Goal: Task Accomplishment & Management: Complete application form

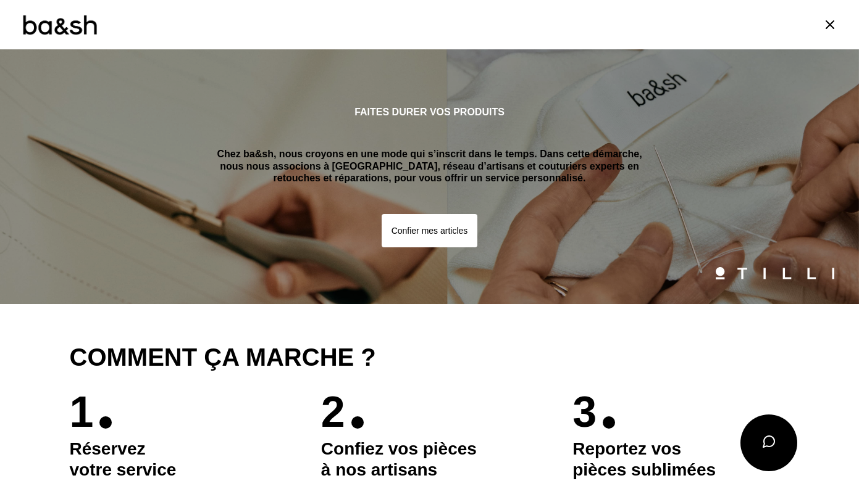
scroll to position [606, 0]
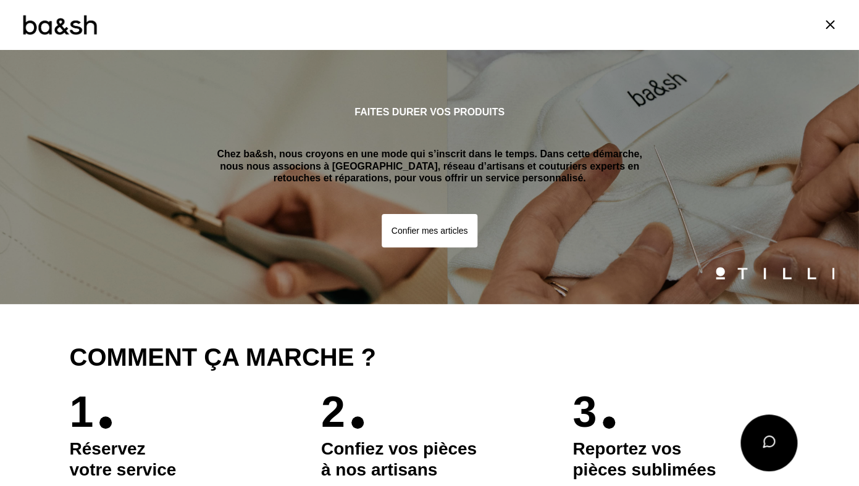
click at [427, 238] on button "Confier mes articles" at bounding box center [429, 230] width 96 height 33
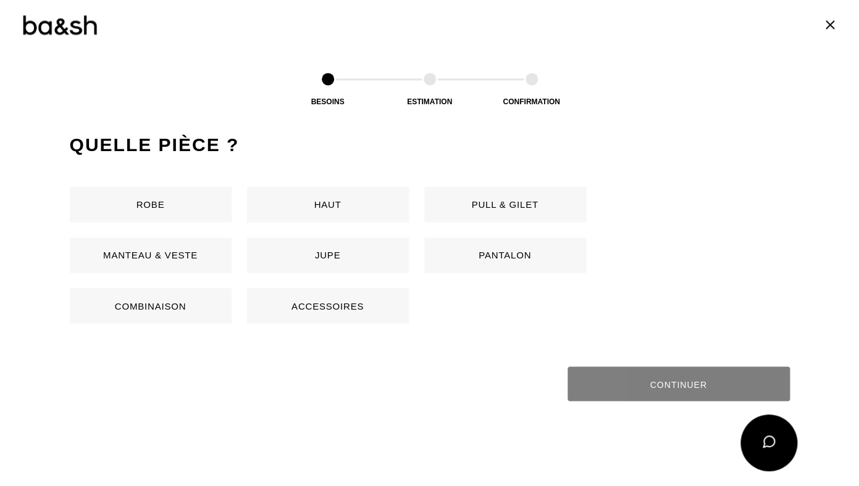
scroll to position [584, 0]
click at [475, 254] on button "Pantalon" at bounding box center [505, 254] width 162 height 35
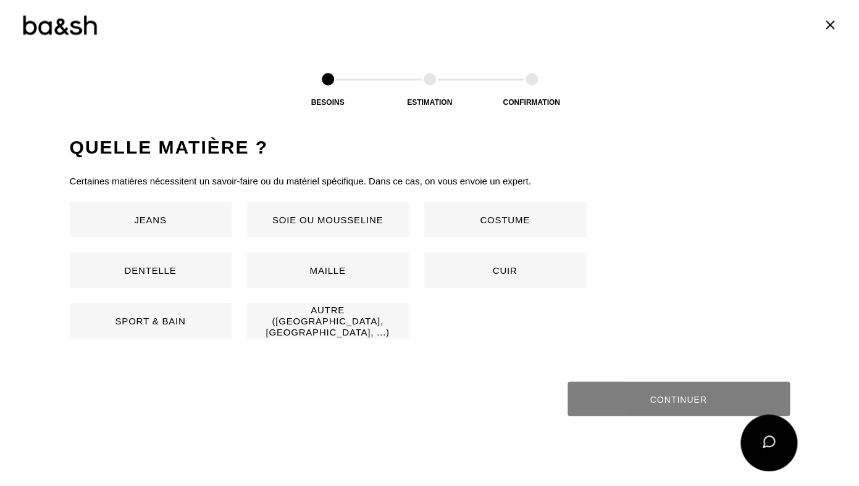
scroll to position [815, 0]
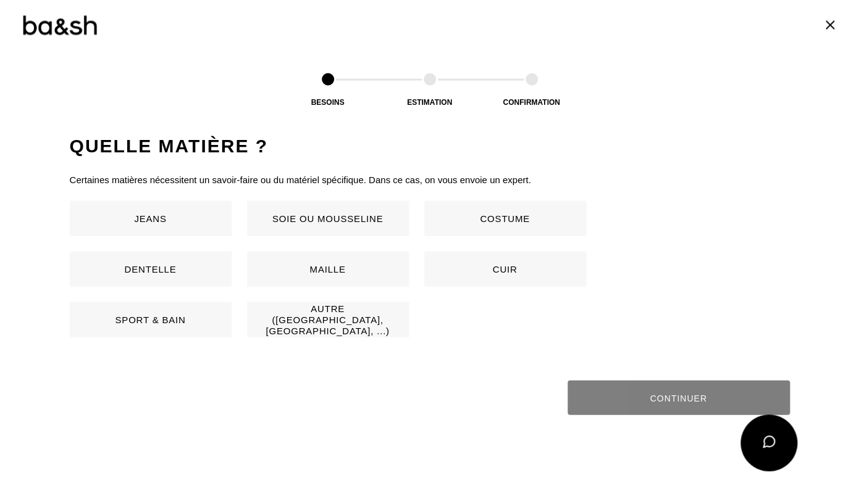
click at [189, 220] on button "Jeans" at bounding box center [151, 218] width 162 height 35
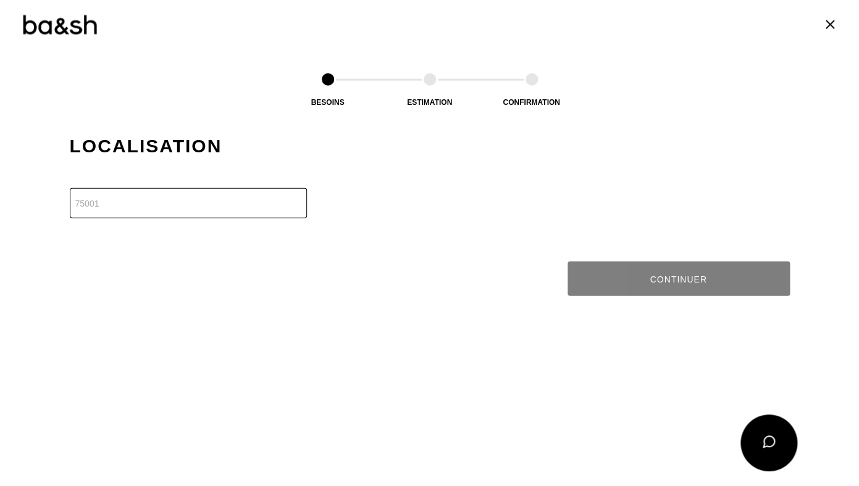
scroll to position [1061, 0]
click at [158, 210] on input "number" at bounding box center [188, 203] width 237 height 30
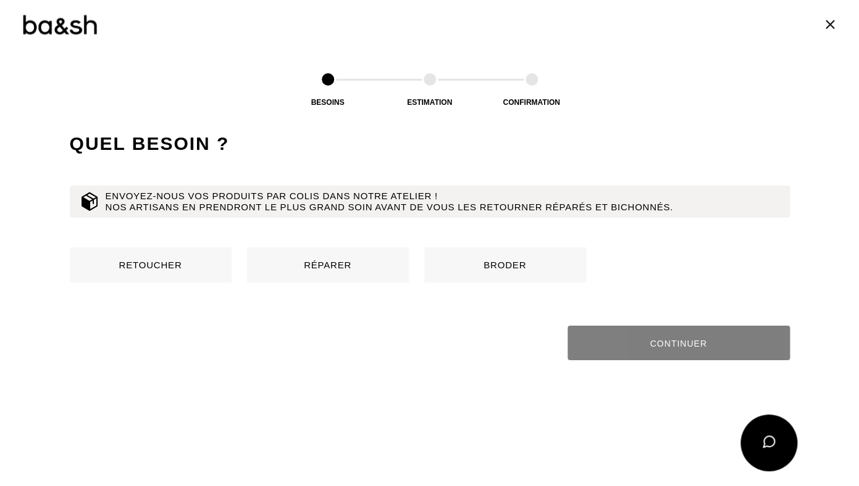
scroll to position [1188, 0]
type input "45200"
click at [154, 267] on button "Retoucher" at bounding box center [151, 264] width 162 height 35
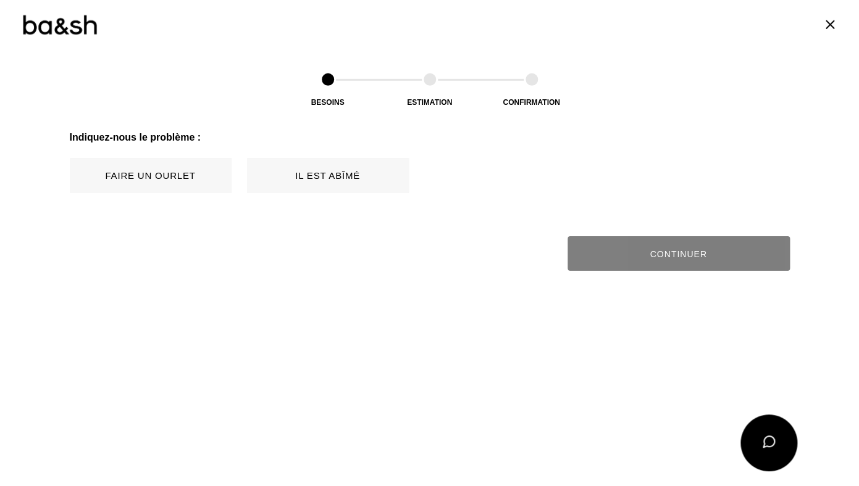
scroll to position [1378, 0]
click at [167, 177] on button "Faire un ourlet" at bounding box center [151, 174] width 162 height 35
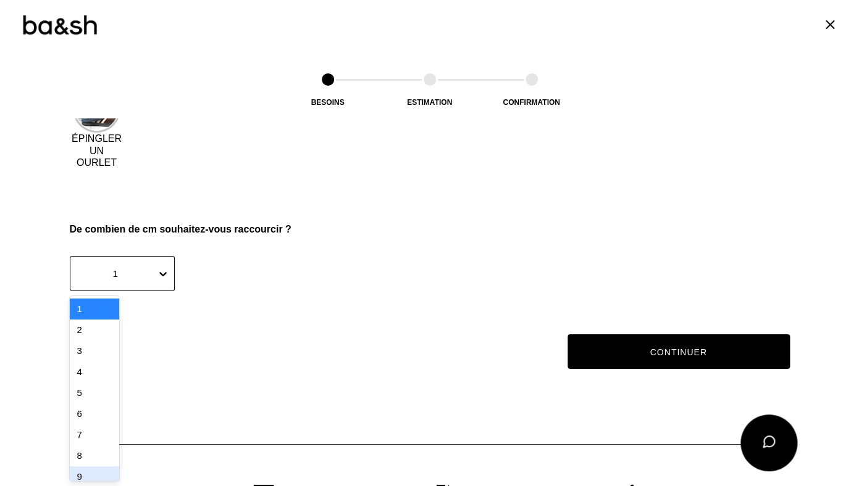
click at [87, 472] on div "9" at bounding box center [94, 477] width 49 height 21
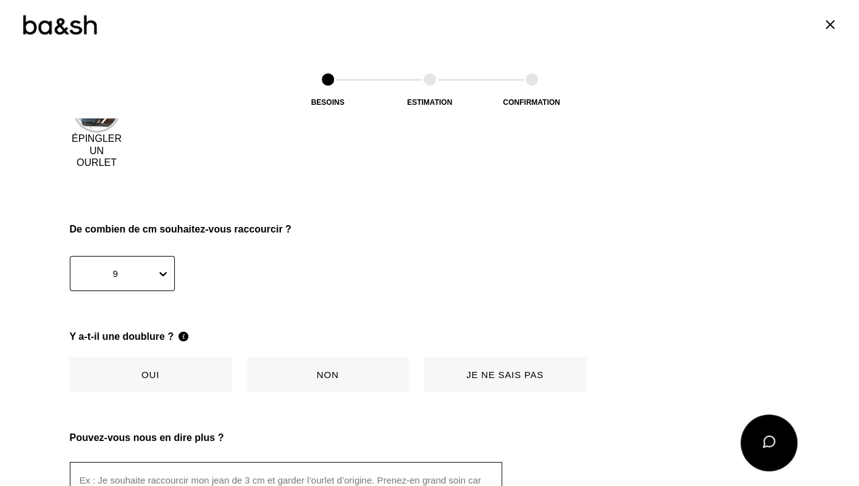
click at [318, 373] on button "Non" at bounding box center [328, 374] width 162 height 35
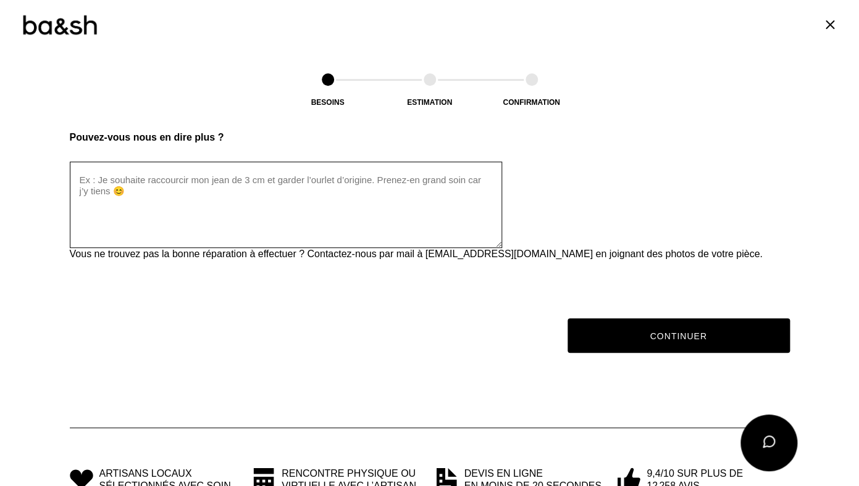
scroll to position [1847, 0]
click at [85, 179] on textarea at bounding box center [286, 204] width 432 height 86
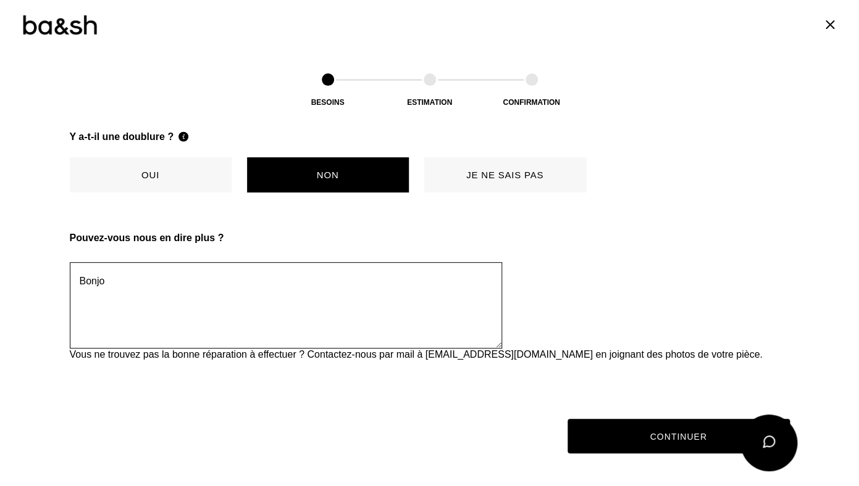
scroll to position [1746, 0]
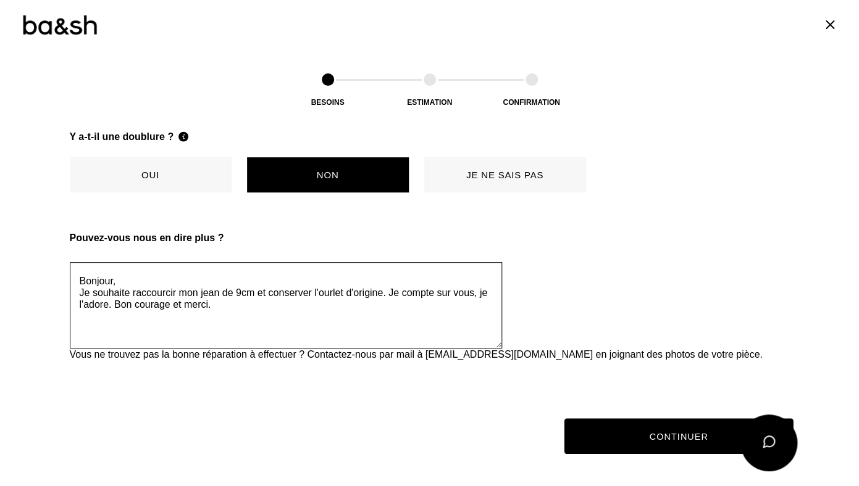
type textarea "Bonjour, Je souhaite raccourcir mon jean de 9cm et conserver l'ourlet d'origine…"
click at [670, 432] on button "Continuer" at bounding box center [678, 436] width 229 height 36
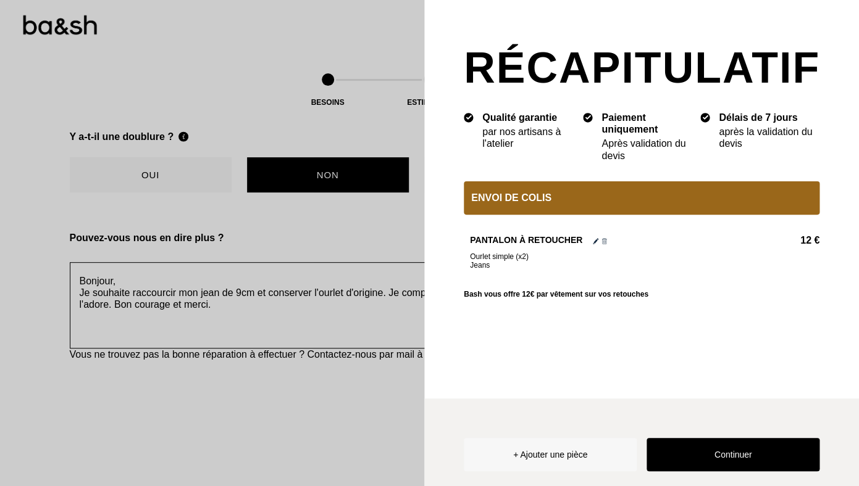
click at [547, 207] on div "Envoi de colis" at bounding box center [642, 197] width 356 height 33
click at [677, 457] on button "Continuer" at bounding box center [732, 454] width 173 height 33
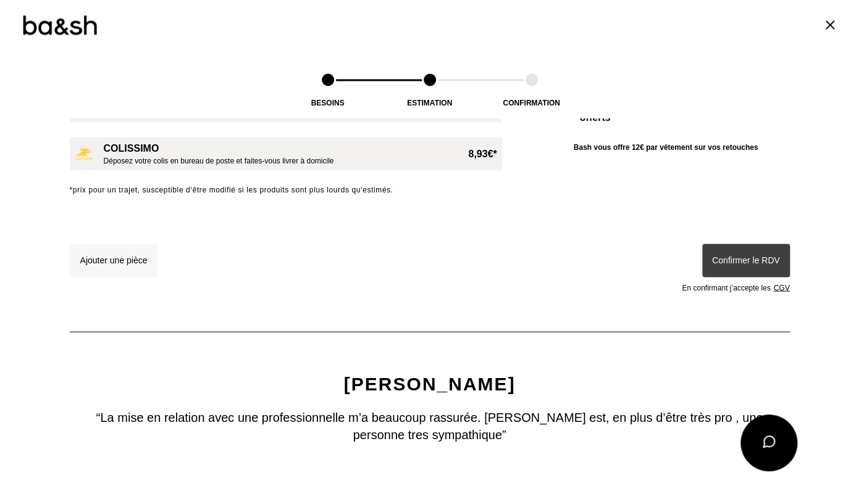
scroll to position [0, 0]
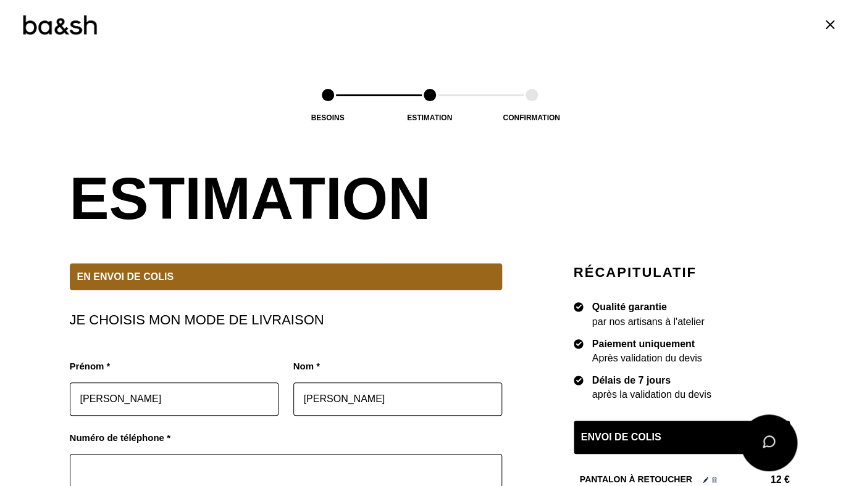
drag, startPoint x: 182, startPoint y: 394, endPoint x: 53, endPoint y: 396, distance: 129.0
click at [70, 396] on input "[PERSON_NAME]" at bounding box center [174, 399] width 209 height 33
type input "Nancy"
type input "LEBEAU"
type input "0620683415"
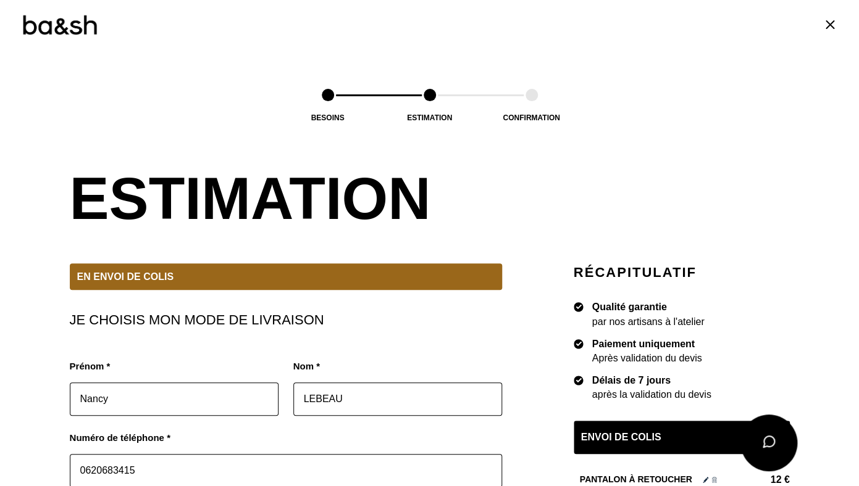
type input "[EMAIL_ADDRESS][DOMAIN_NAME]"
type input "[STREET_ADDRESS]"
type input "45200"
type input "AMILLY"
click at [192, 465] on input "0620683415" at bounding box center [286, 470] width 432 height 33
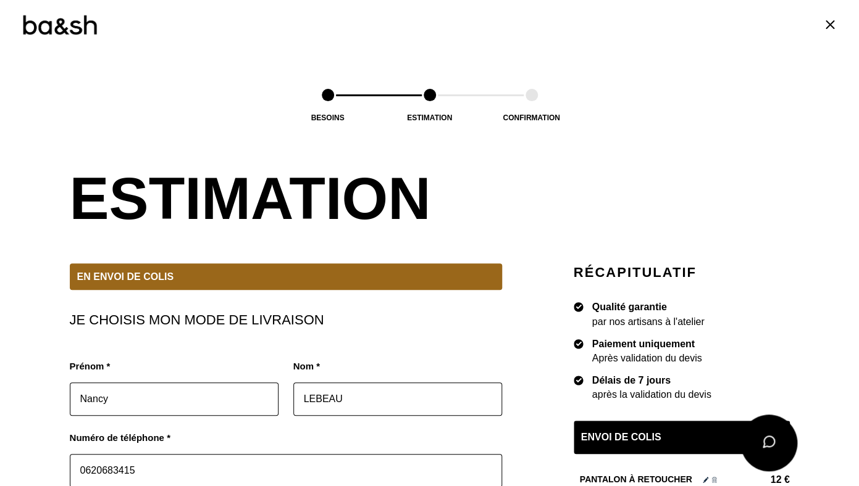
scroll to position [1439, 0]
click at [791, 123] on div "Besoins Estimation Confirmation" at bounding box center [429, 91] width 859 height 84
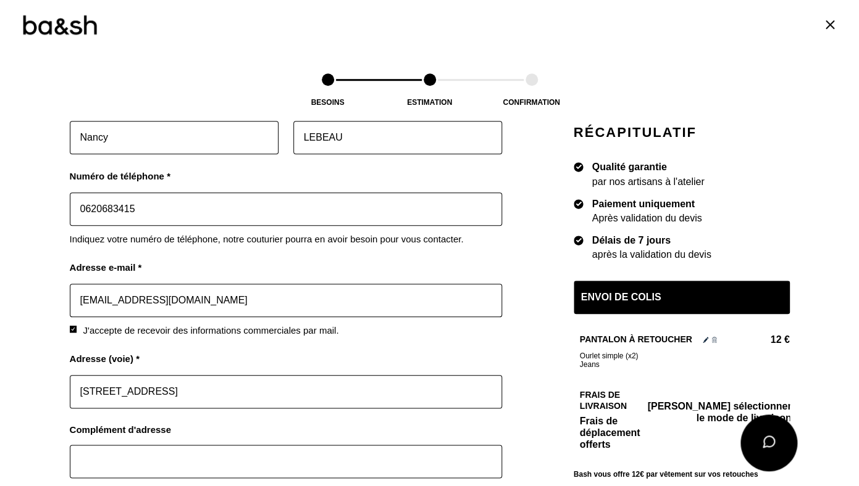
scroll to position [267, 0]
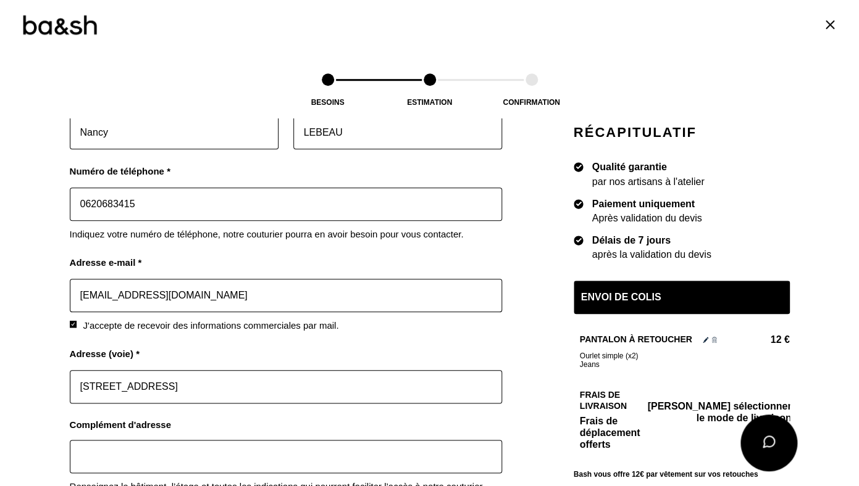
drag, startPoint x: 176, startPoint y: 296, endPoint x: 144, endPoint y: 292, distance: 31.7
click at [144, 292] on input "[EMAIL_ADDRESS][DOMAIN_NAME]" at bounding box center [286, 295] width 432 height 33
drag, startPoint x: 245, startPoint y: 297, endPoint x: 156, endPoint y: 295, distance: 89.5
click at [156, 295] on input "[EMAIL_ADDRESS][DOMAIN_NAME]" at bounding box center [286, 295] width 432 height 33
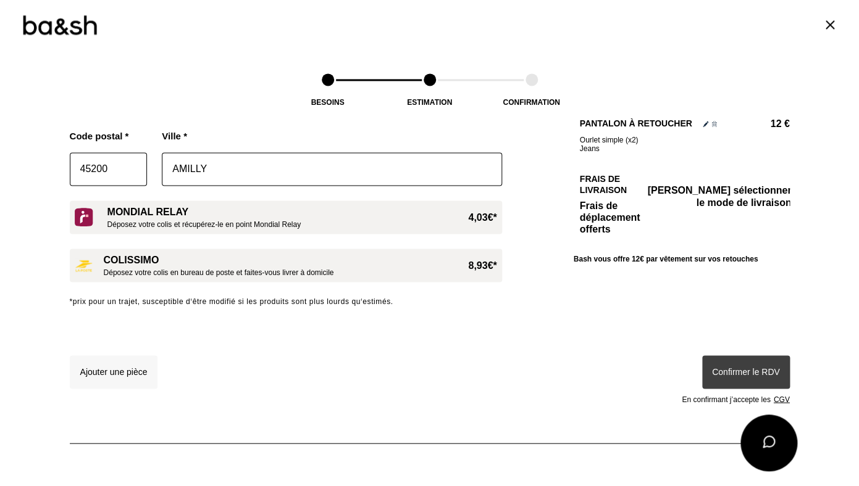
scroll to position [659, 0]
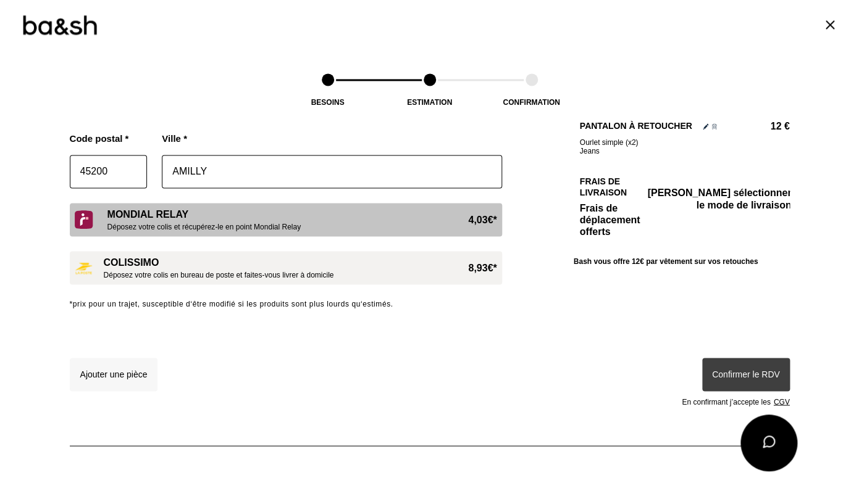
type input "[EMAIL_ADDRESS][DOMAIN_NAME]"
click at [246, 223] on span "Déposez votre colis et récupérez-le en point Mondial Relay" at bounding box center [204, 226] width 194 height 9
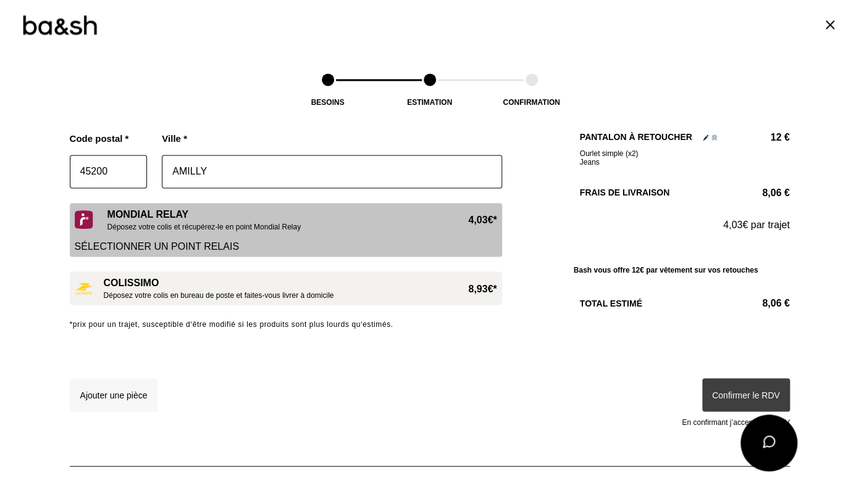
click at [753, 392] on div "Confirmer le RDV En confirmant j’accepte les CGV" at bounding box center [681, 402] width 216 height 48
click at [726, 391] on div "Confirmer le RDV En confirmant j’accepte les CGV" at bounding box center [681, 402] width 216 height 48
click at [814, 324] on div "Besoins Estimation Confirmation Estimation En envoi de colis Je choisis mon mod…" at bounding box center [429, 6] width 859 height 1230
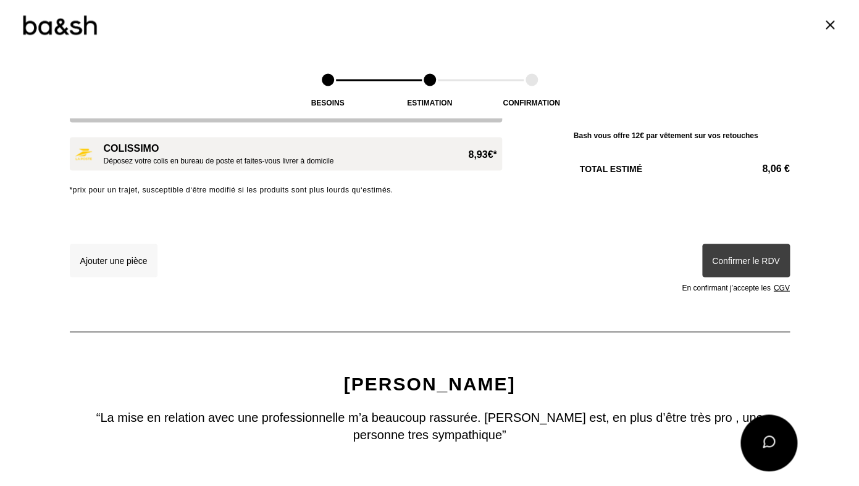
scroll to position [773, 0]
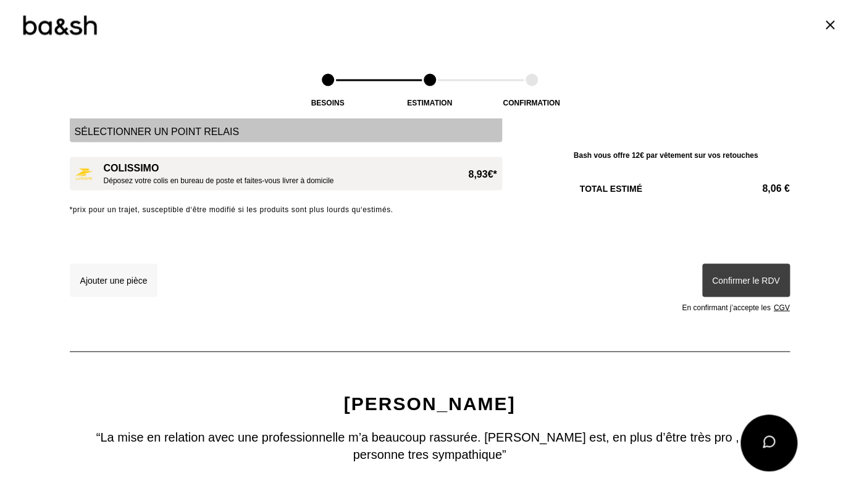
click at [120, 281] on button "Ajouter une pièce" at bounding box center [114, 280] width 88 height 33
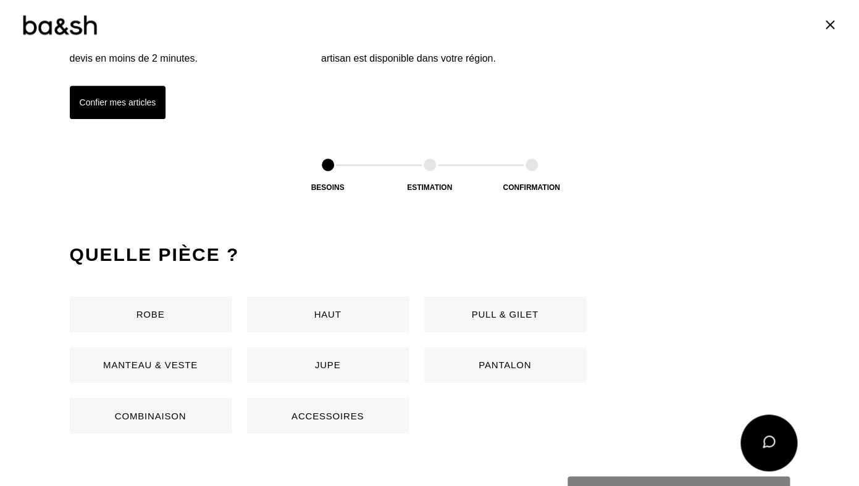
scroll to position [440, 0]
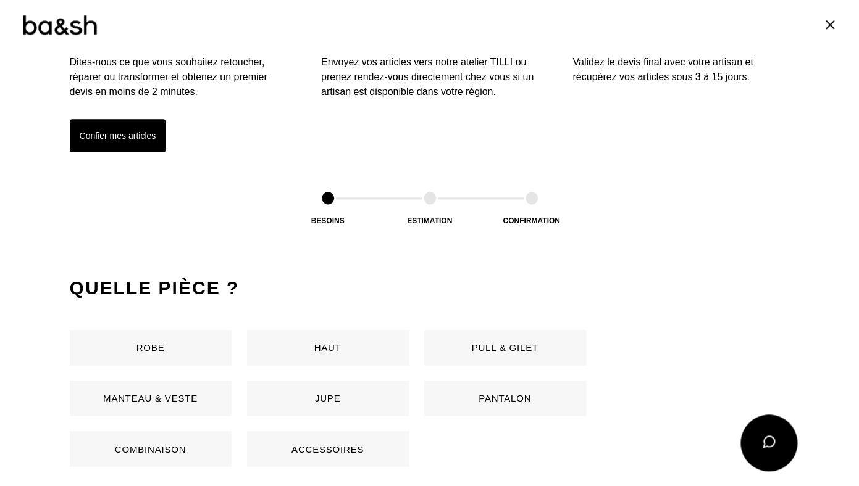
click at [461, 395] on button "Pantalon" at bounding box center [505, 398] width 162 height 35
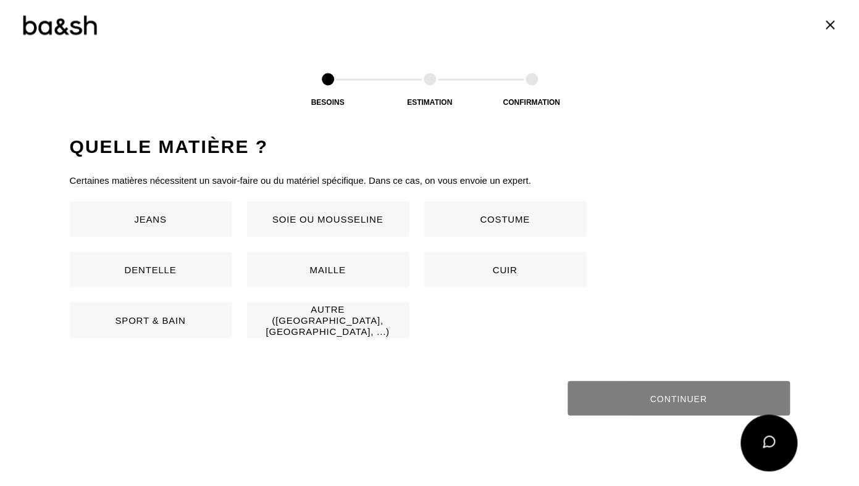
scroll to position [815, 0]
click at [186, 220] on button "Jeans" at bounding box center [151, 218] width 162 height 35
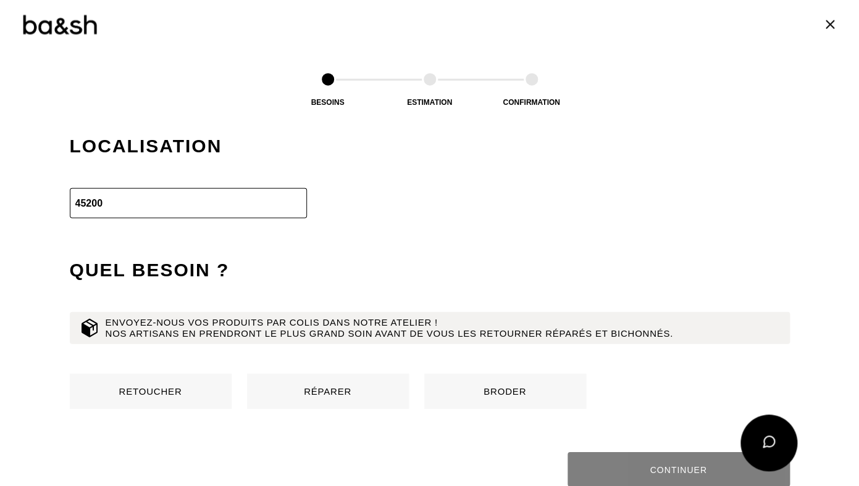
scroll to position [1061, 0]
click at [190, 393] on button "Retoucher" at bounding box center [151, 390] width 162 height 35
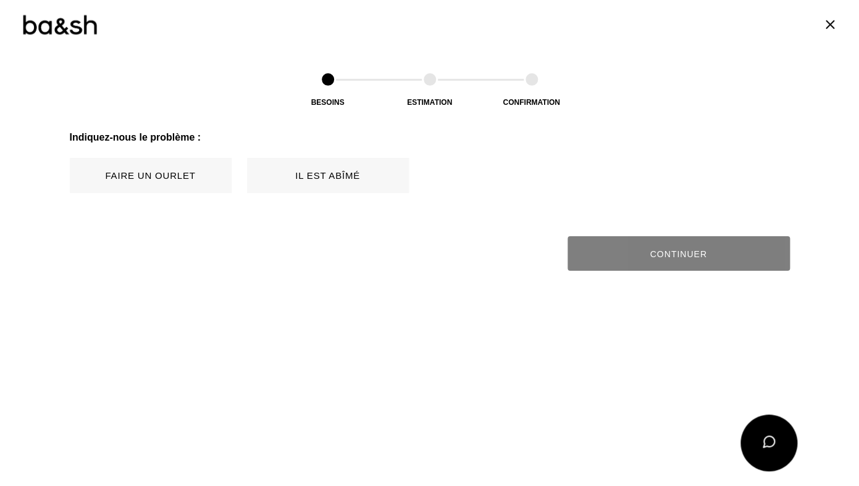
scroll to position [1378, 0]
click at [164, 169] on button "Faire un ourlet" at bounding box center [151, 174] width 162 height 35
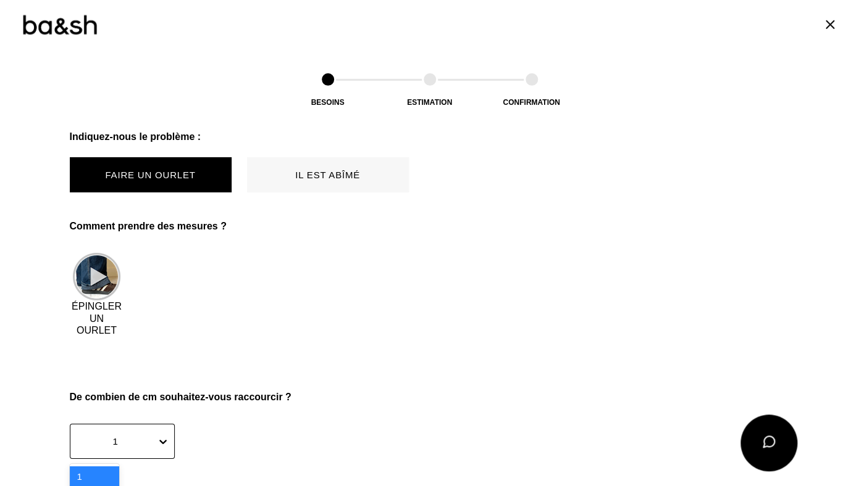
scroll to position [1546, 0]
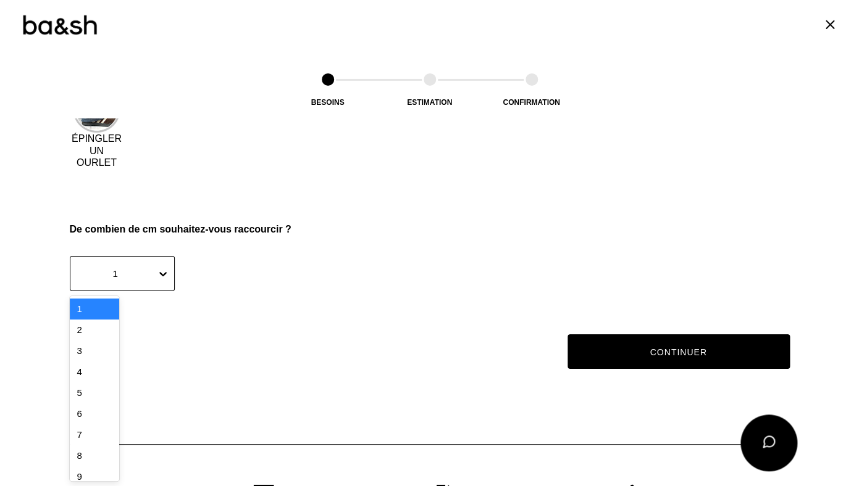
click at [90, 473] on div "9" at bounding box center [94, 477] width 49 height 21
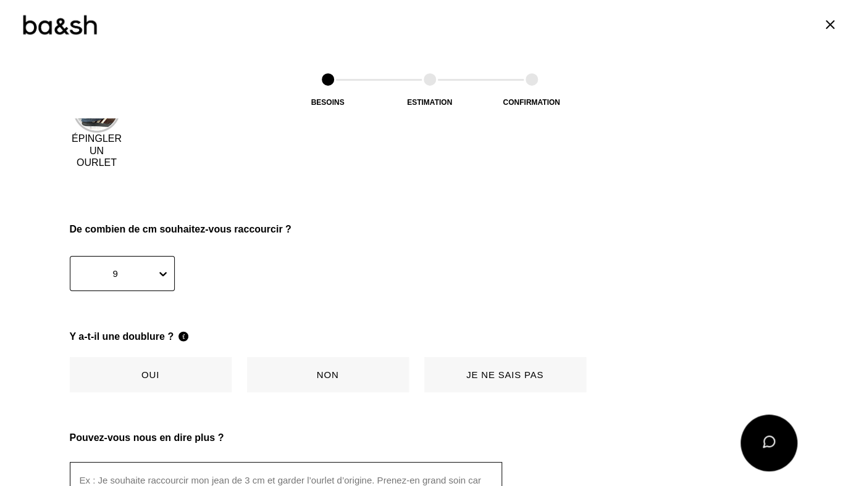
click at [294, 375] on button "Non" at bounding box center [328, 374] width 162 height 35
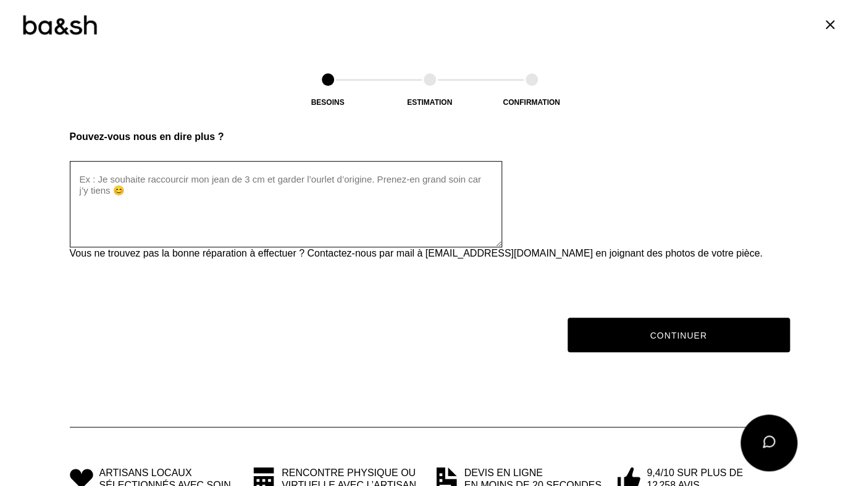
scroll to position [1847, 0]
click at [90, 170] on textarea at bounding box center [286, 204] width 432 height 86
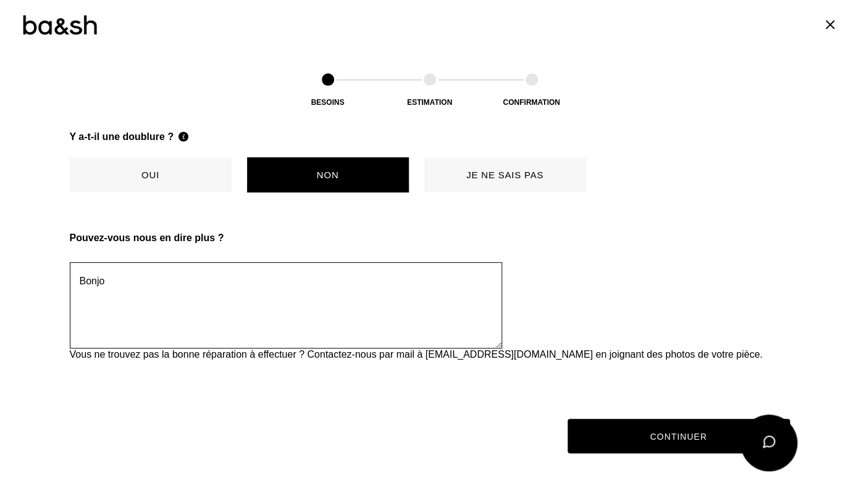
scroll to position [1746, 0]
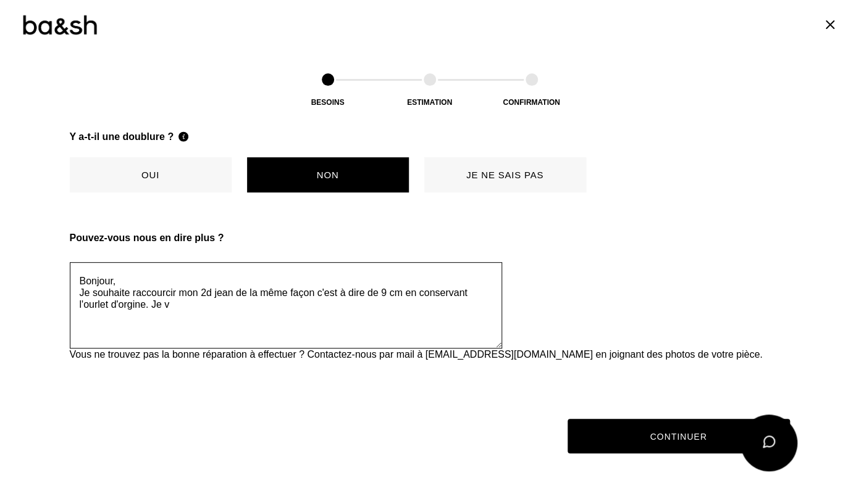
click at [128, 299] on textarea "Bonjour, Je souhaite raccourcir mon 2d jean de la même façon c'est à dire de 9 …" at bounding box center [286, 305] width 432 height 86
click at [181, 307] on textarea "Bonjour, Je souhaite raccourcir mon 2d [PERSON_NAME] de la même façon c'est à d…" at bounding box center [286, 305] width 432 height 86
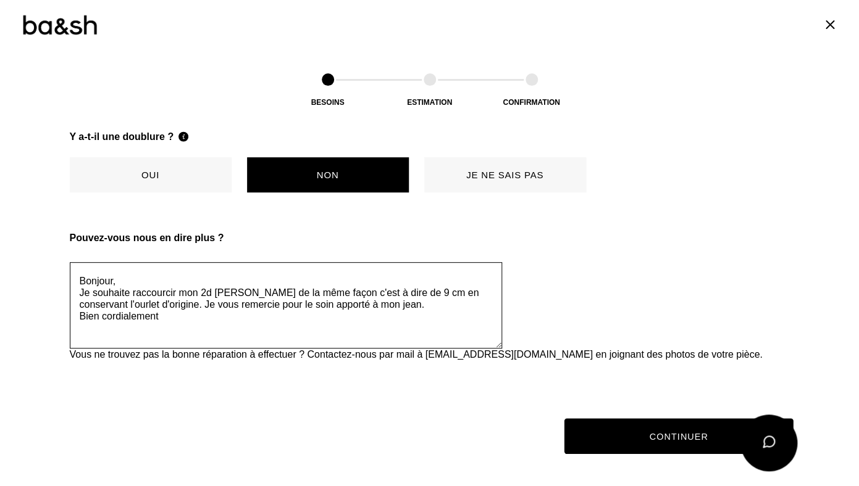
type textarea "Bonjour, Je souhaite raccourcir mon 2d [PERSON_NAME] de la même façon c'est à d…"
click at [633, 436] on button "Continuer" at bounding box center [678, 436] width 229 height 36
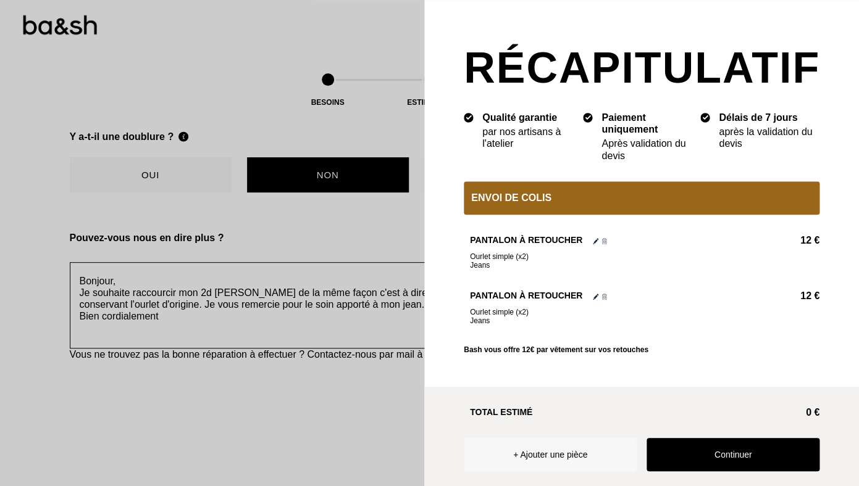
click at [681, 459] on button "Continuer" at bounding box center [732, 454] width 173 height 33
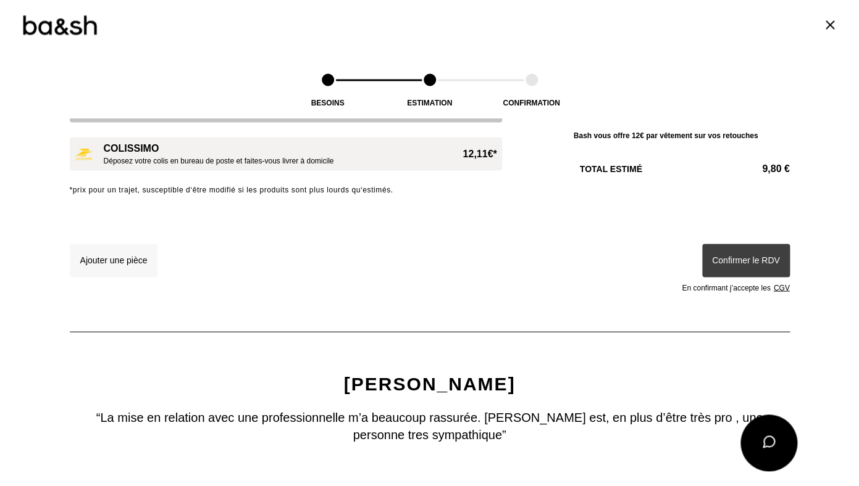
scroll to position [0, 0]
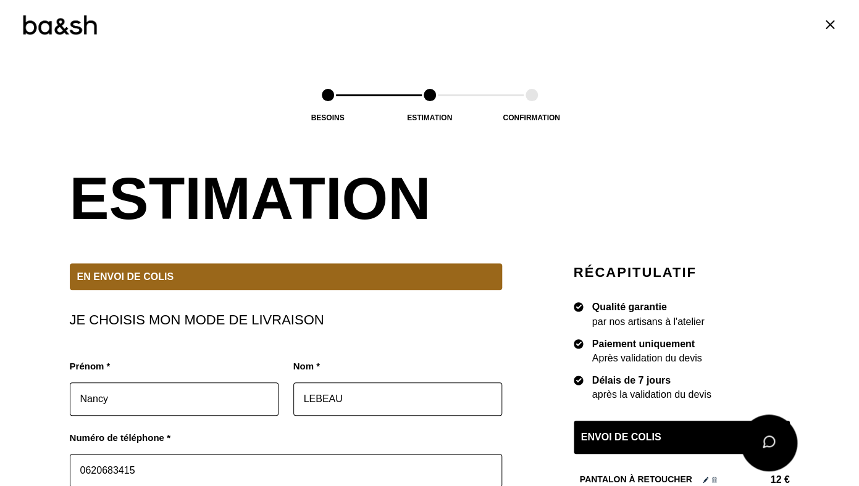
click at [302, 399] on input "LEBEAU" at bounding box center [397, 399] width 209 height 33
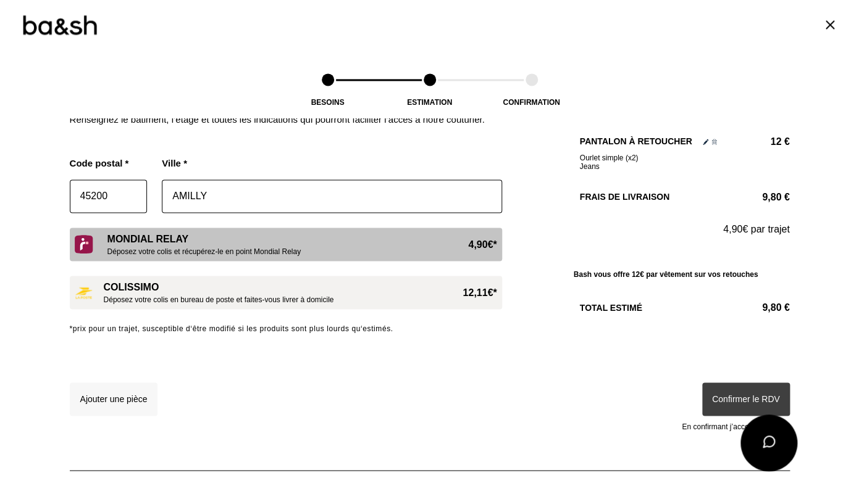
scroll to position [664, 0]
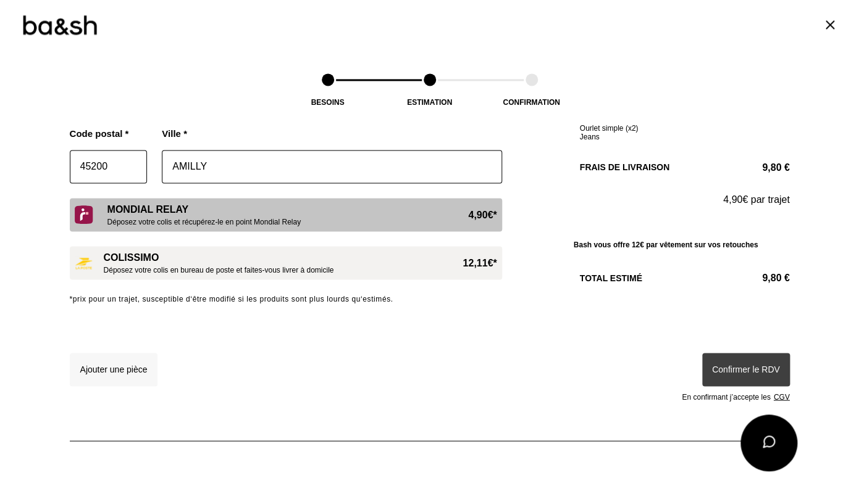
type input "GAUCHER LEBEAU"
click at [351, 222] on div "Mondial Relay Déposez votre colis et récupérez-le en point Mondial Relay 4,90€ *" at bounding box center [301, 214] width 389 height 23
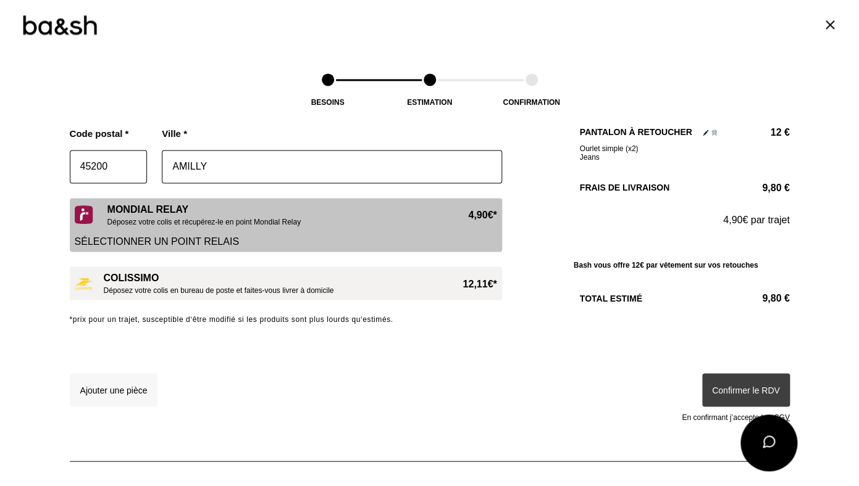
click at [203, 239] on p "Sélectionner un point relais" at bounding box center [286, 241] width 422 height 12
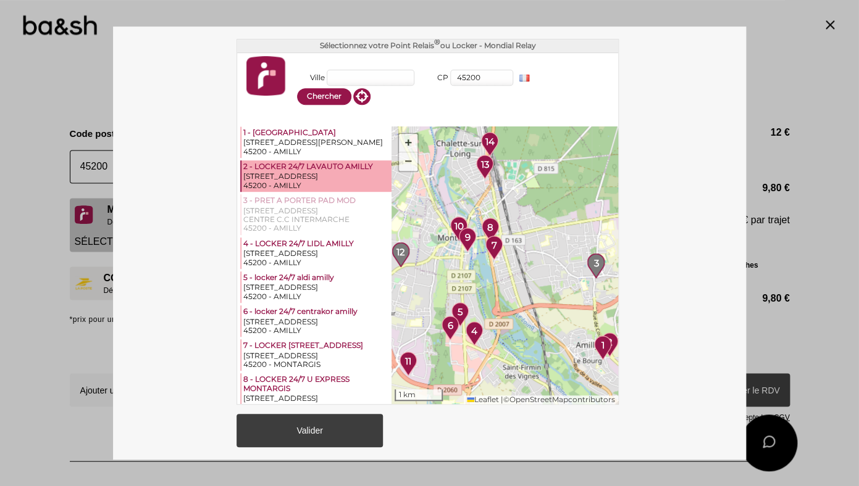
click at [327, 172] on div "[STREET_ADDRESS]" at bounding box center [316, 176] width 146 height 9
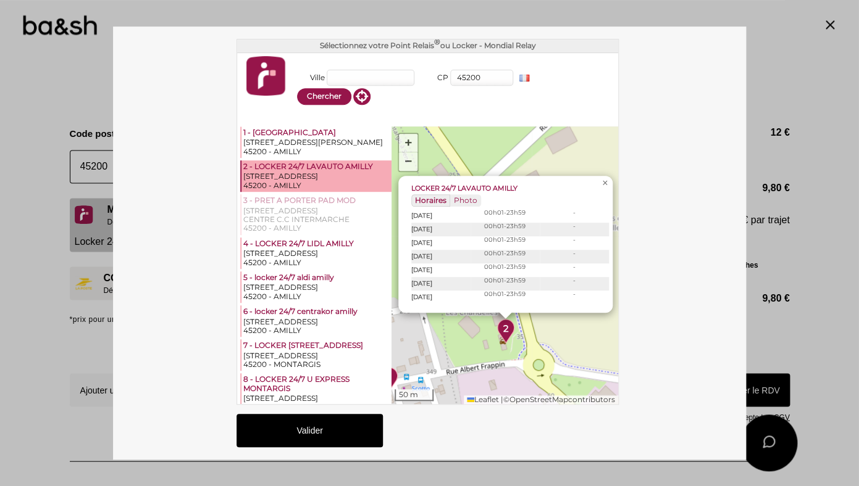
click at [302, 435] on button "Valider" at bounding box center [309, 430] width 146 height 33
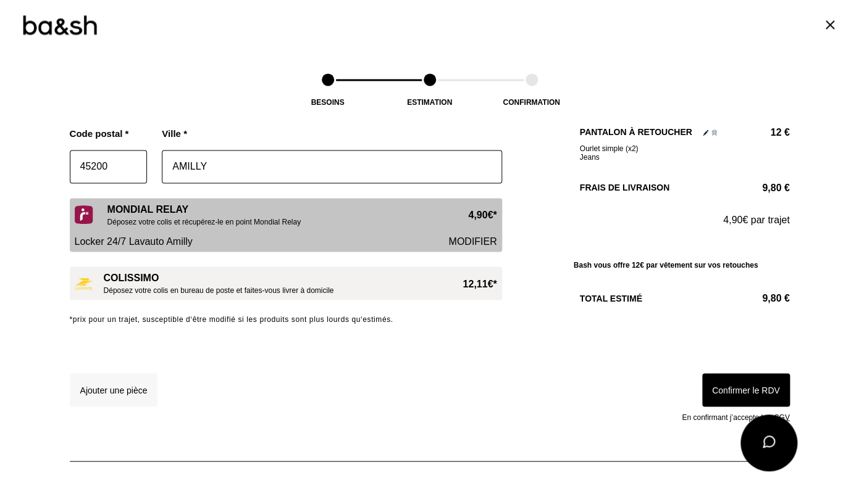
click at [728, 389] on button "Confirmer le RDV" at bounding box center [746, 389] width 88 height 33
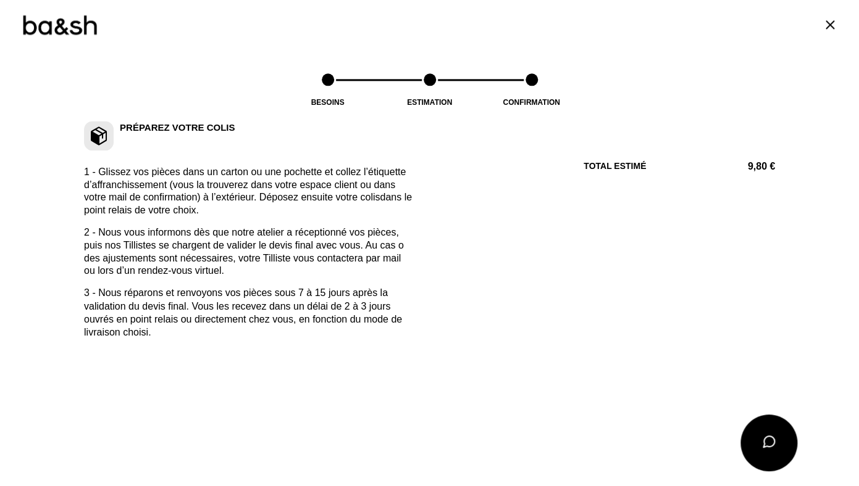
scroll to position [567, 0]
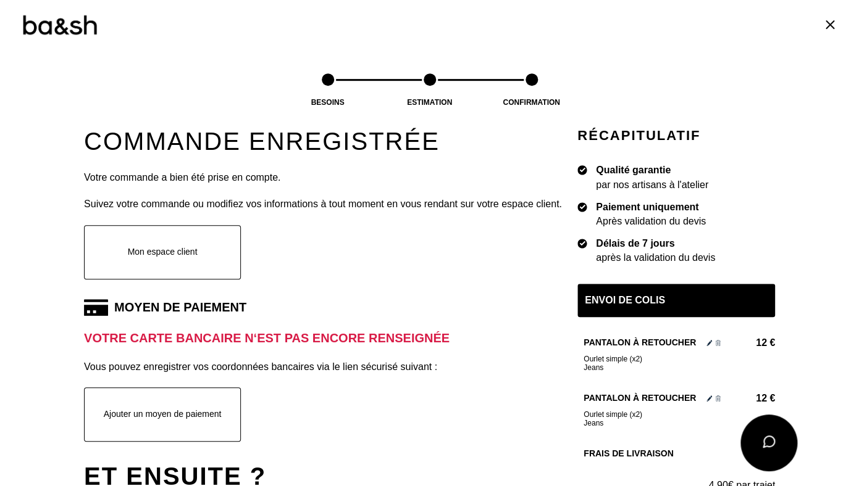
scroll to position [191, 0]
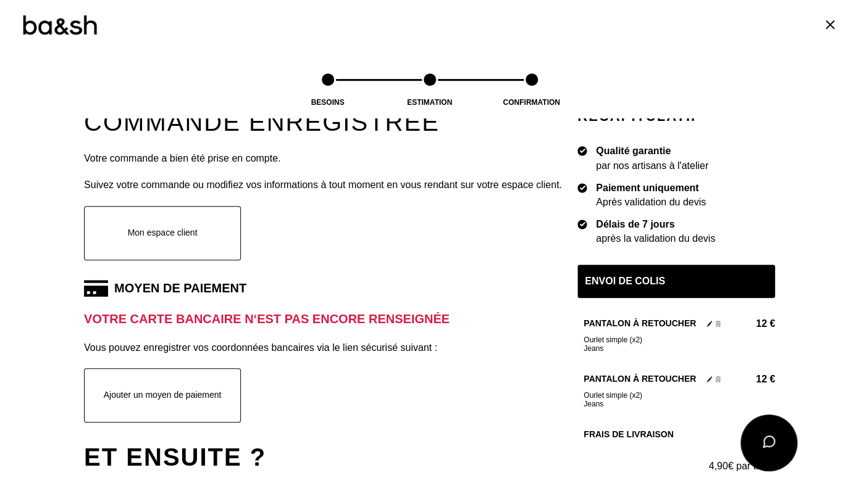
click at [130, 396] on button "Ajouter un moyen de paiement" at bounding box center [162, 395] width 157 height 54
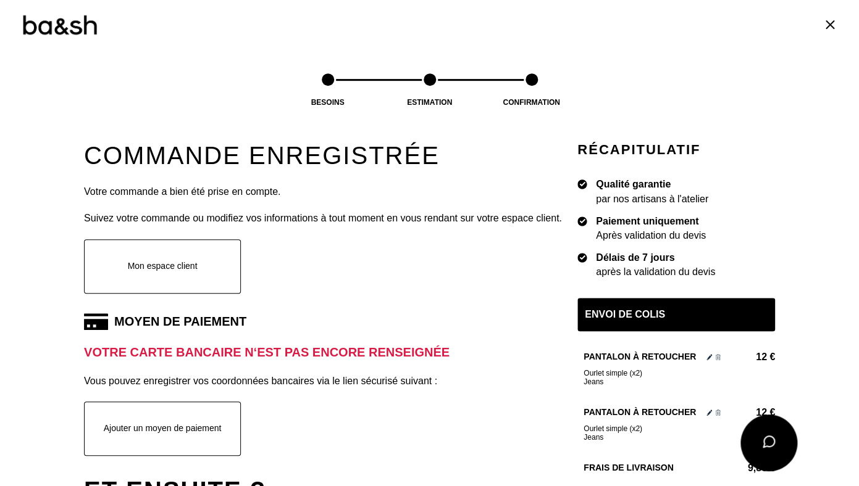
scroll to position [91, 0]
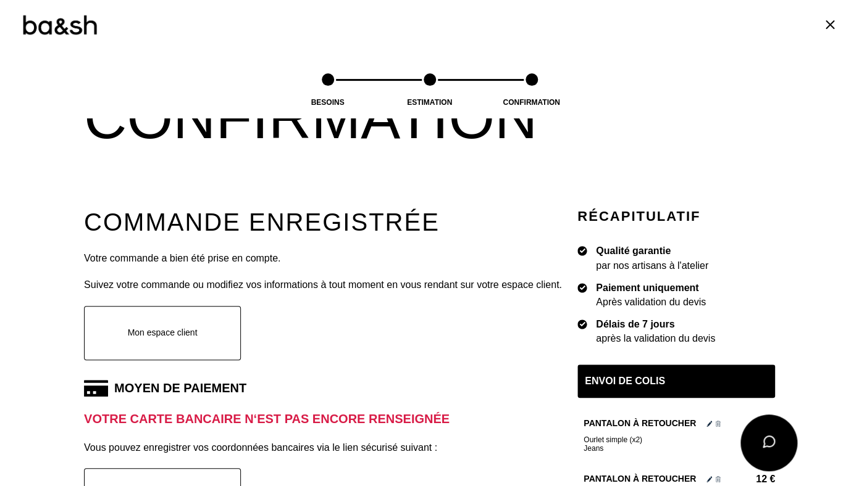
click at [785, 201] on div "Besoins Estimation Confirmation Confirmation Commande enregistrée Votre command…" at bounding box center [429, 382] width 859 height 846
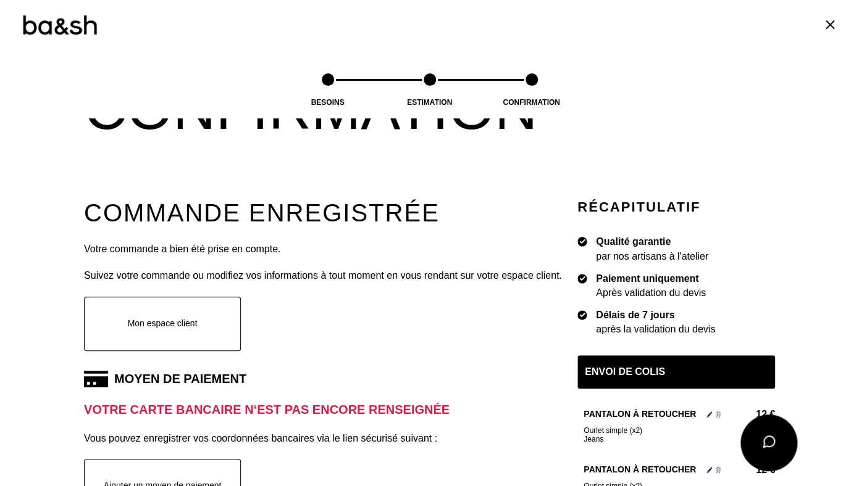
scroll to position [67, 0]
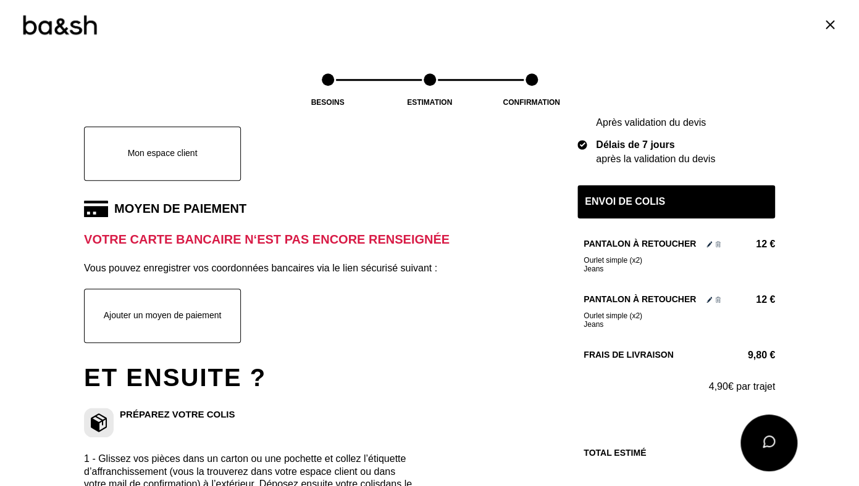
scroll to position [295, 0]
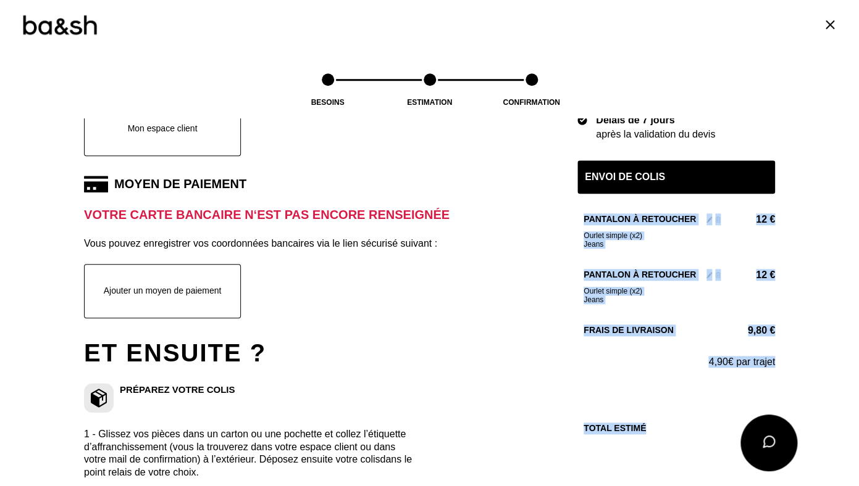
drag, startPoint x: 583, startPoint y: 445, endPoint x: 662, endPoint y: 425, distance: 81.6
click at [662, 425] on div "Envoi de colis Pantalon à retoucher 12 € Ourlet simple (x2) [PERSON_NAME] à ret…" at bounding box center [676, 458] width 198 height 597
